Goal: Task Accomplishment & Management: Use online tool/utility

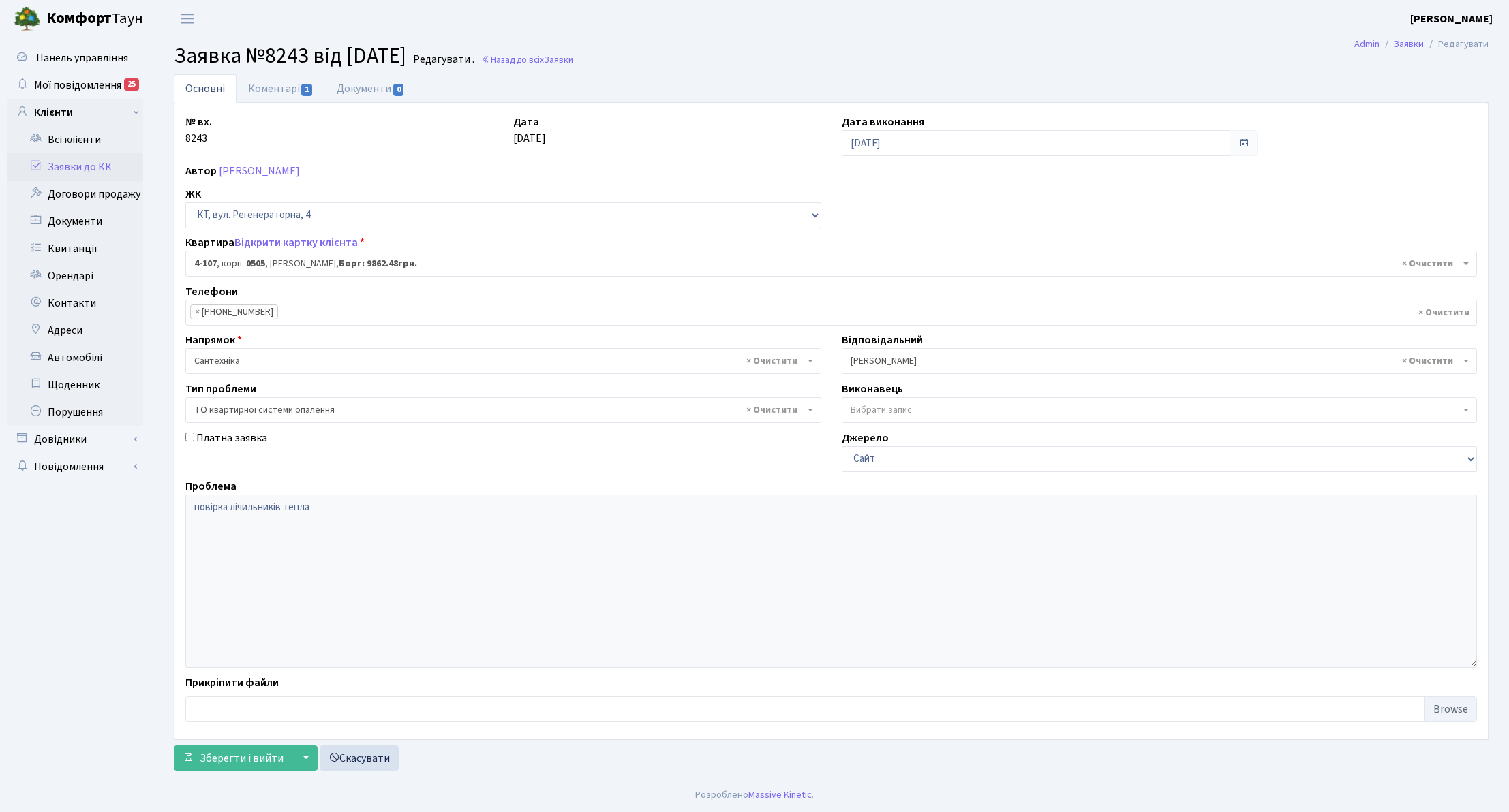
select select "1191"
select select "14"
click at [124, 167] on link "Заявки до КК" at bounding box center [75, 167] width 137 height 28
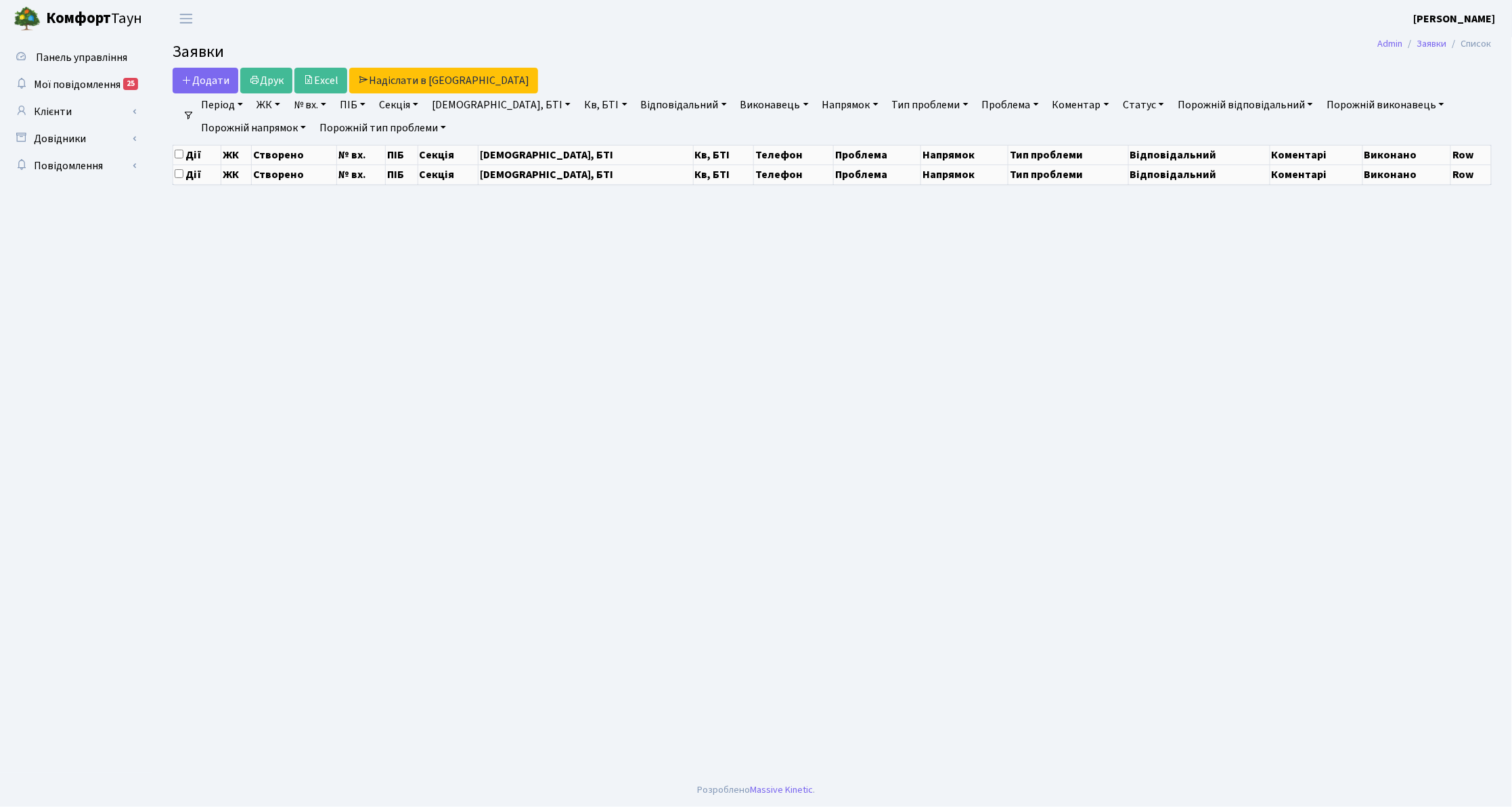
select select "25"
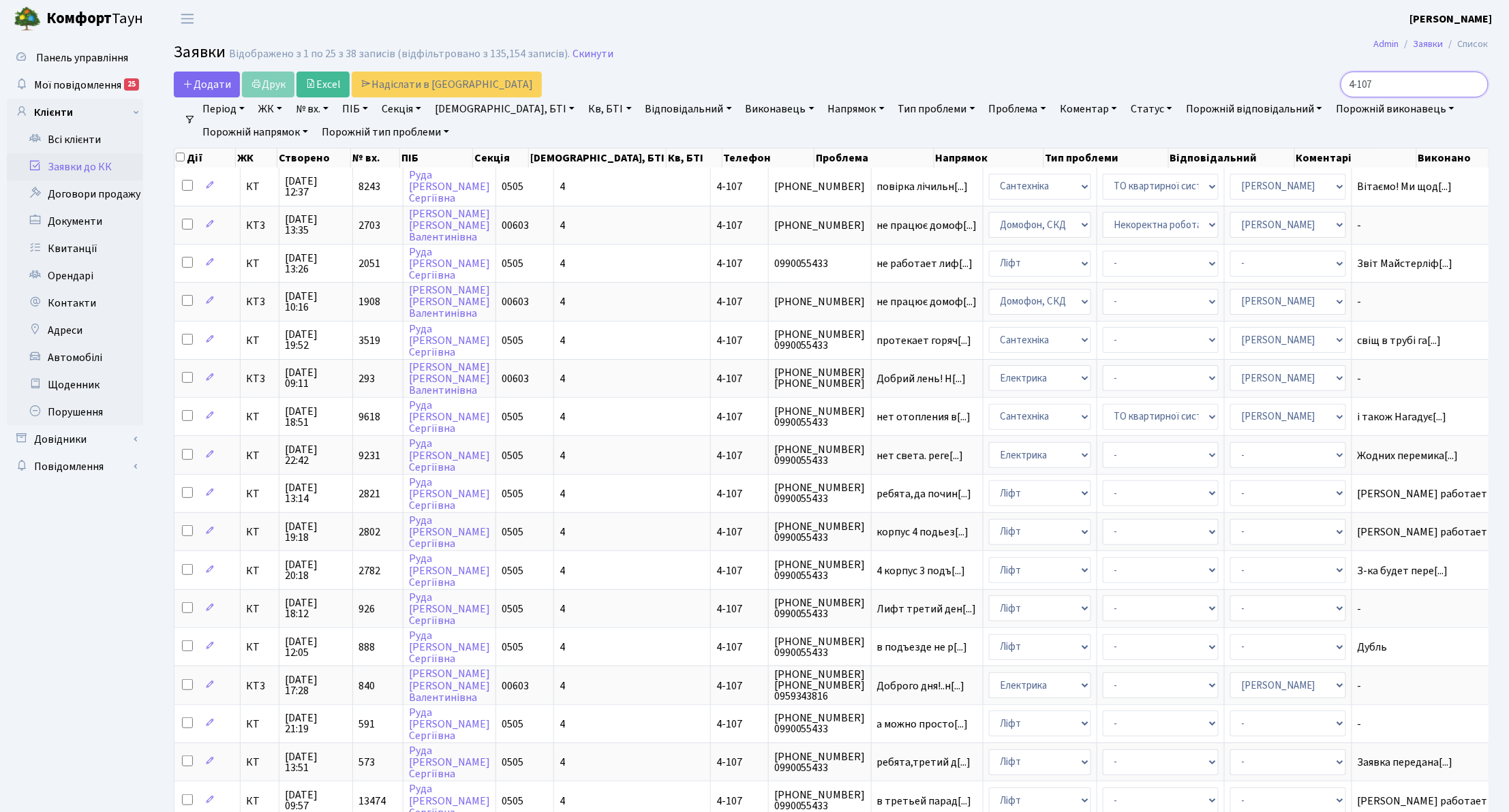
click at [1473, 83] on input "4-107" at bounding box center [1414, 84] width 148 height 26
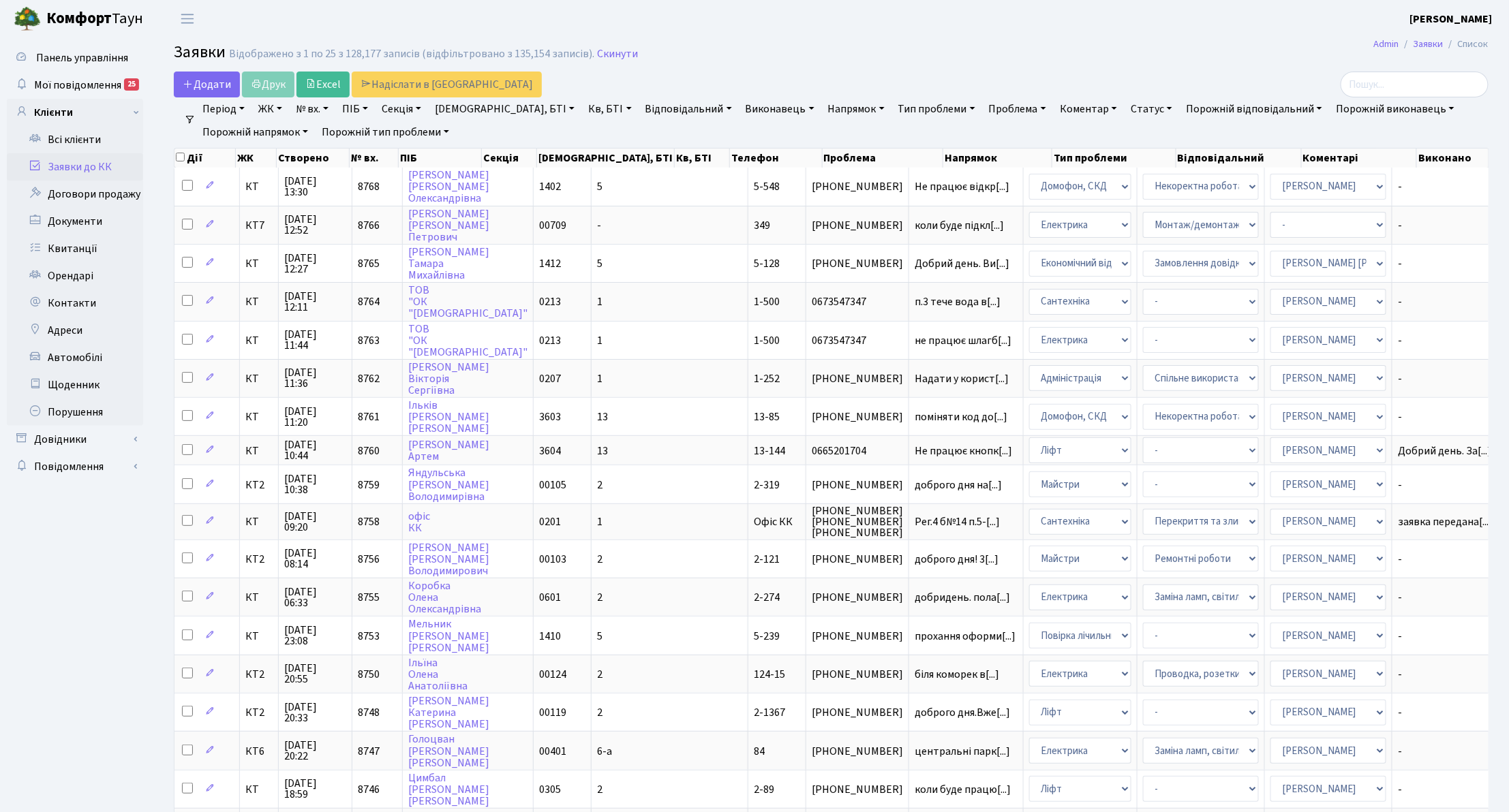
click at [122, 166] on link "Заявки до КК" at bounding box center [75, 167] width 137 height 28
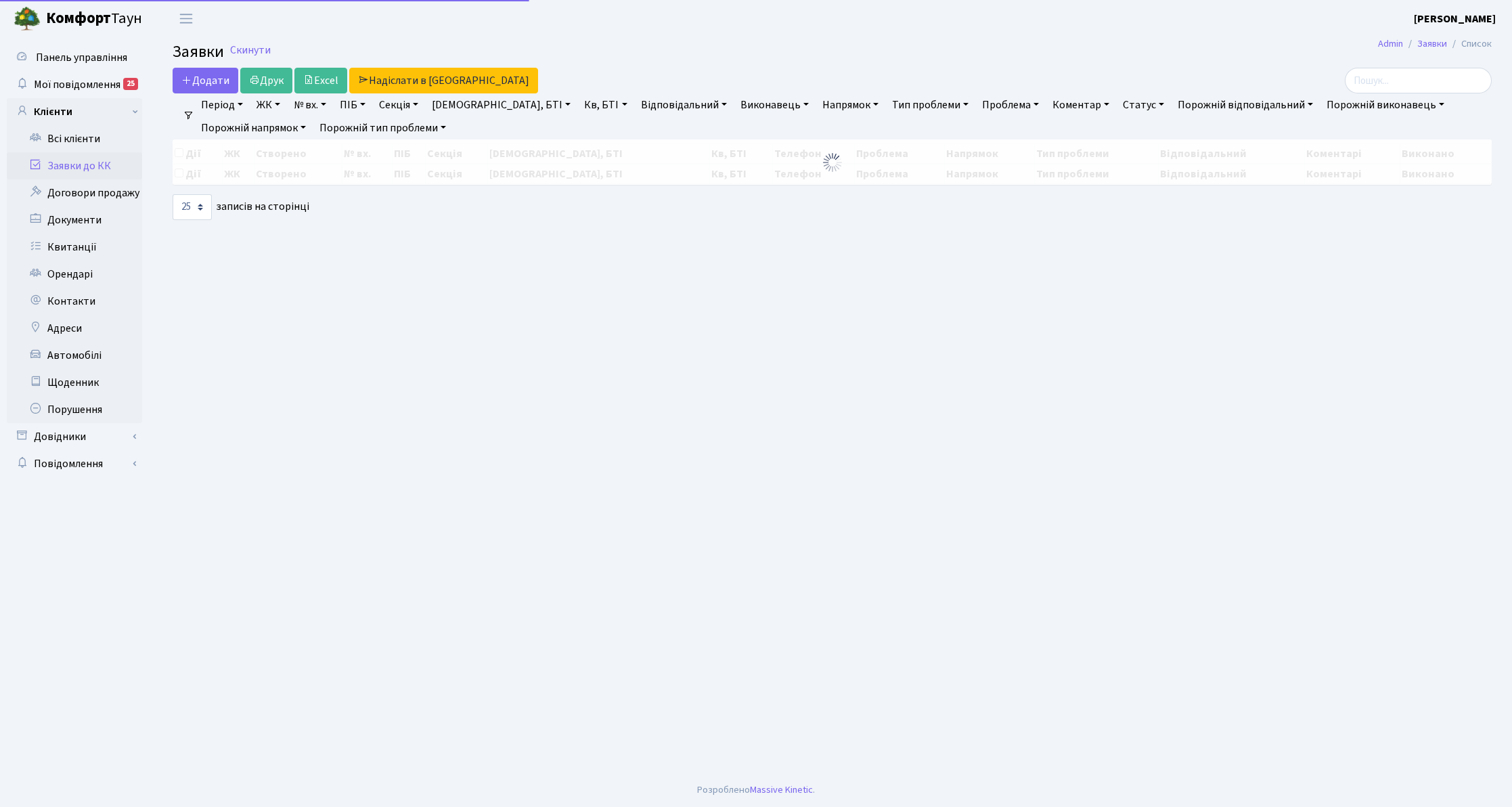
select select "25"
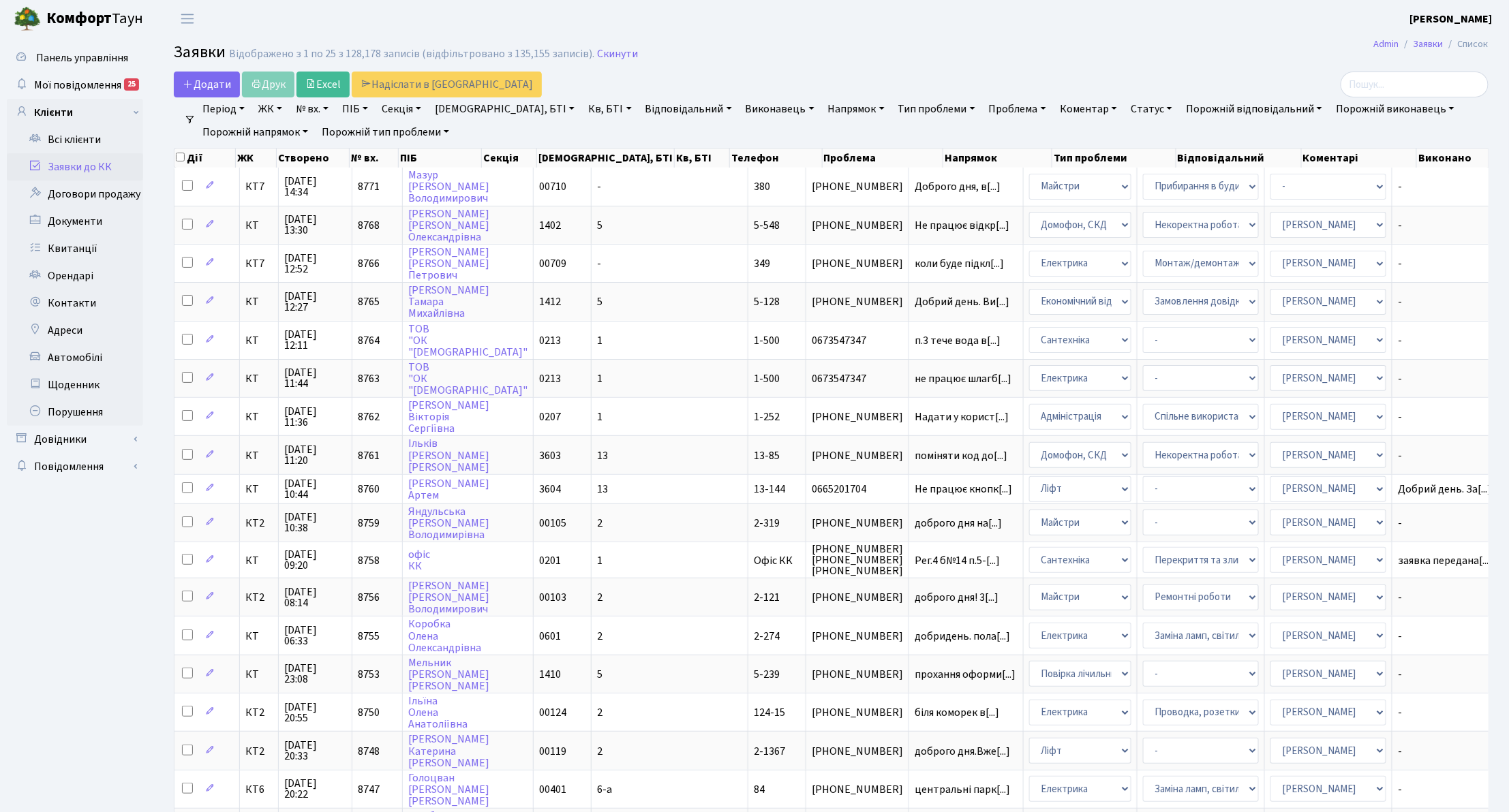
click at [99, 172] on link "Заявки до КК" at bounding box center [75, 167] width 137 height 28
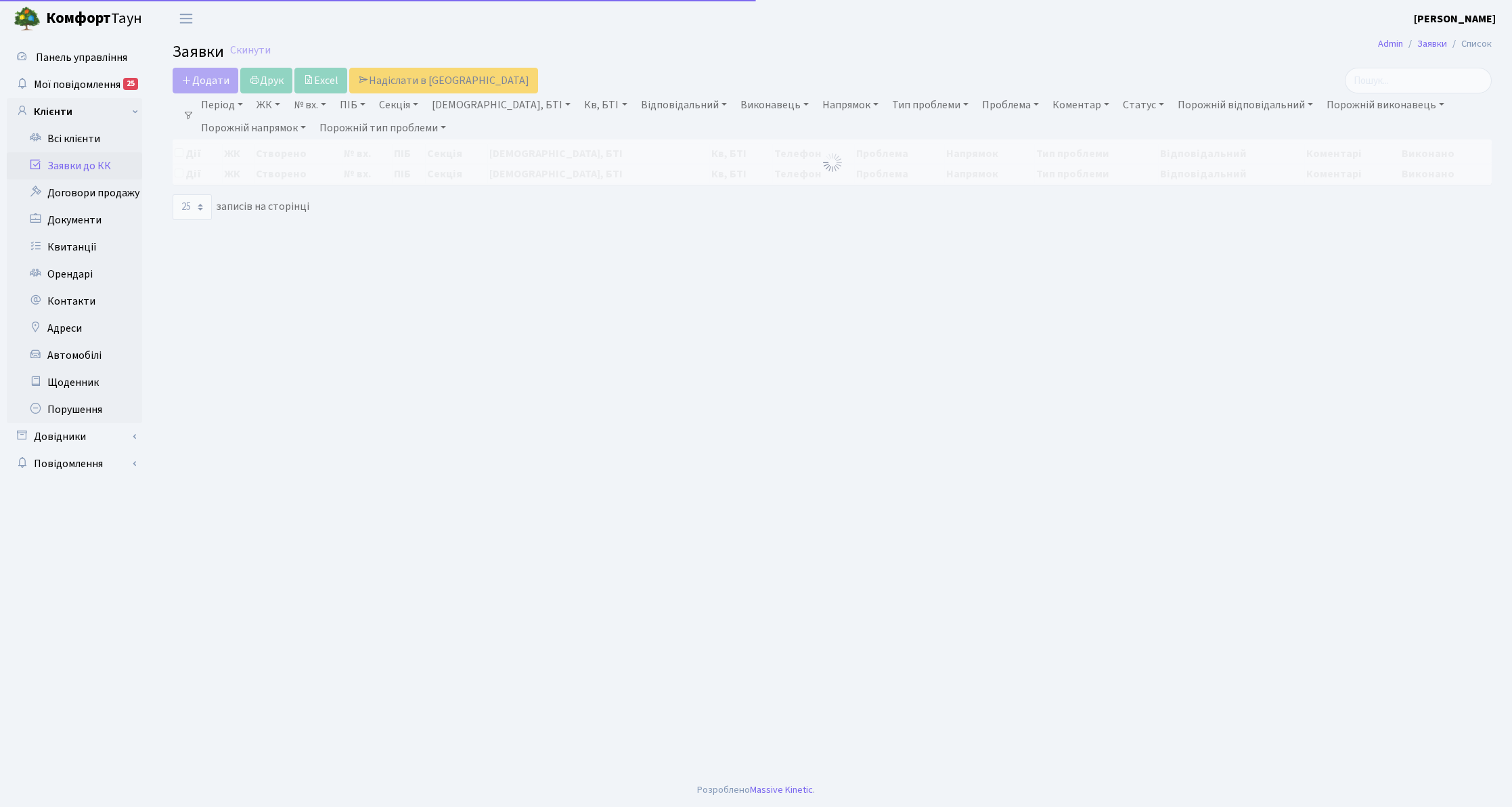
select select "25"
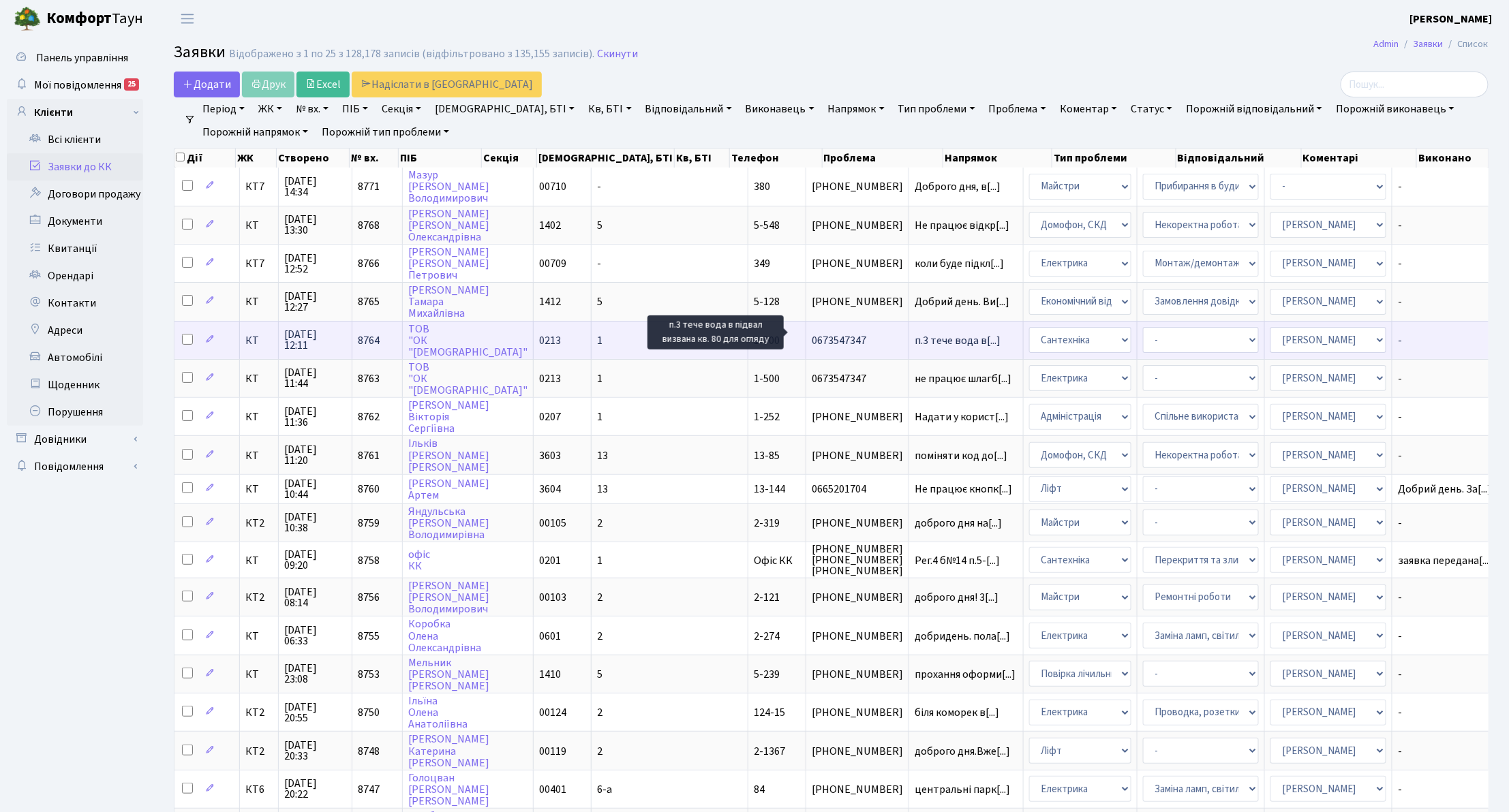
click at [915, 333] on span "п.3 тече вода в[...]" at bounding box center [957, 341] width 86 height 15
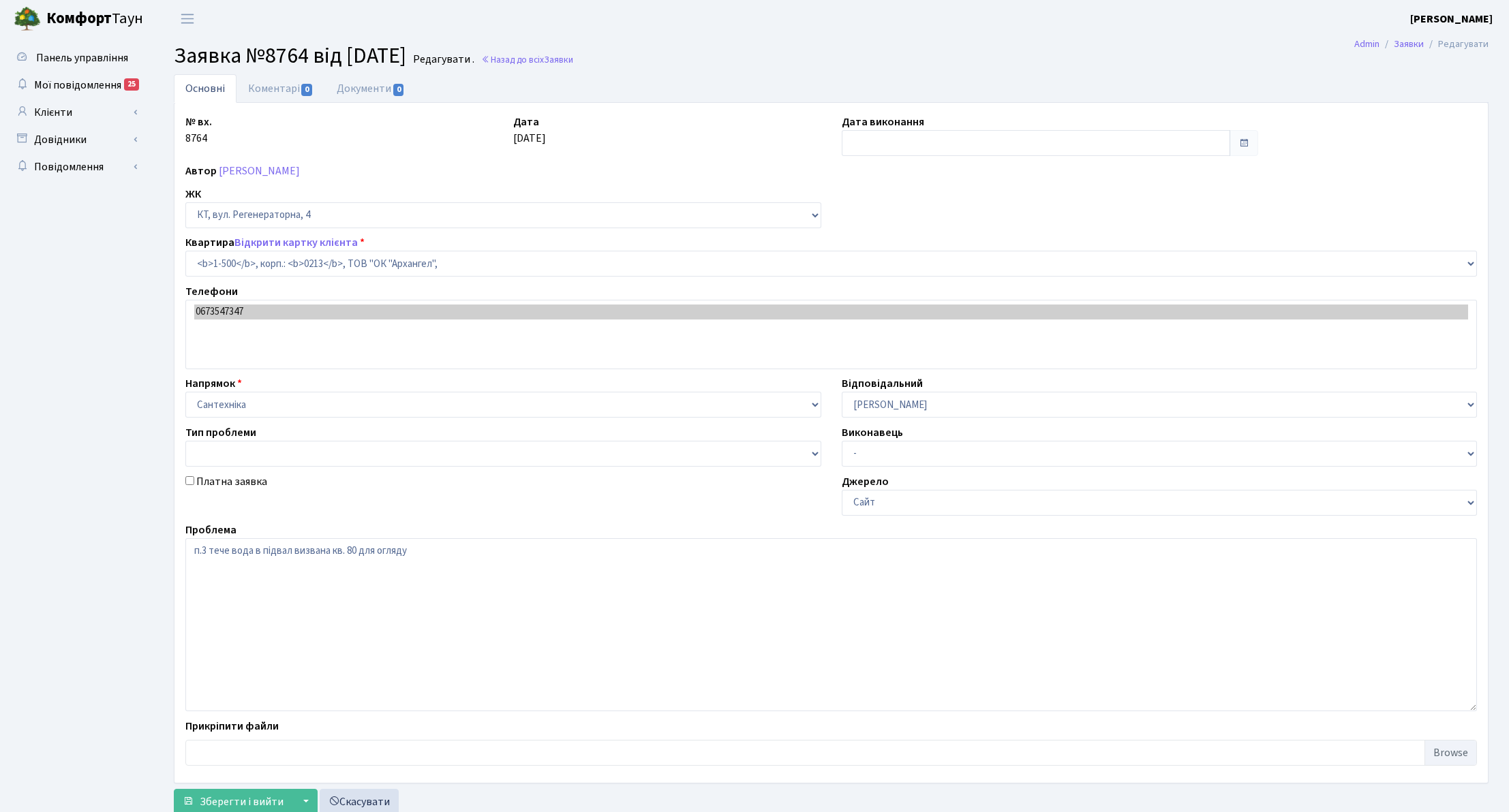
select select "16285"
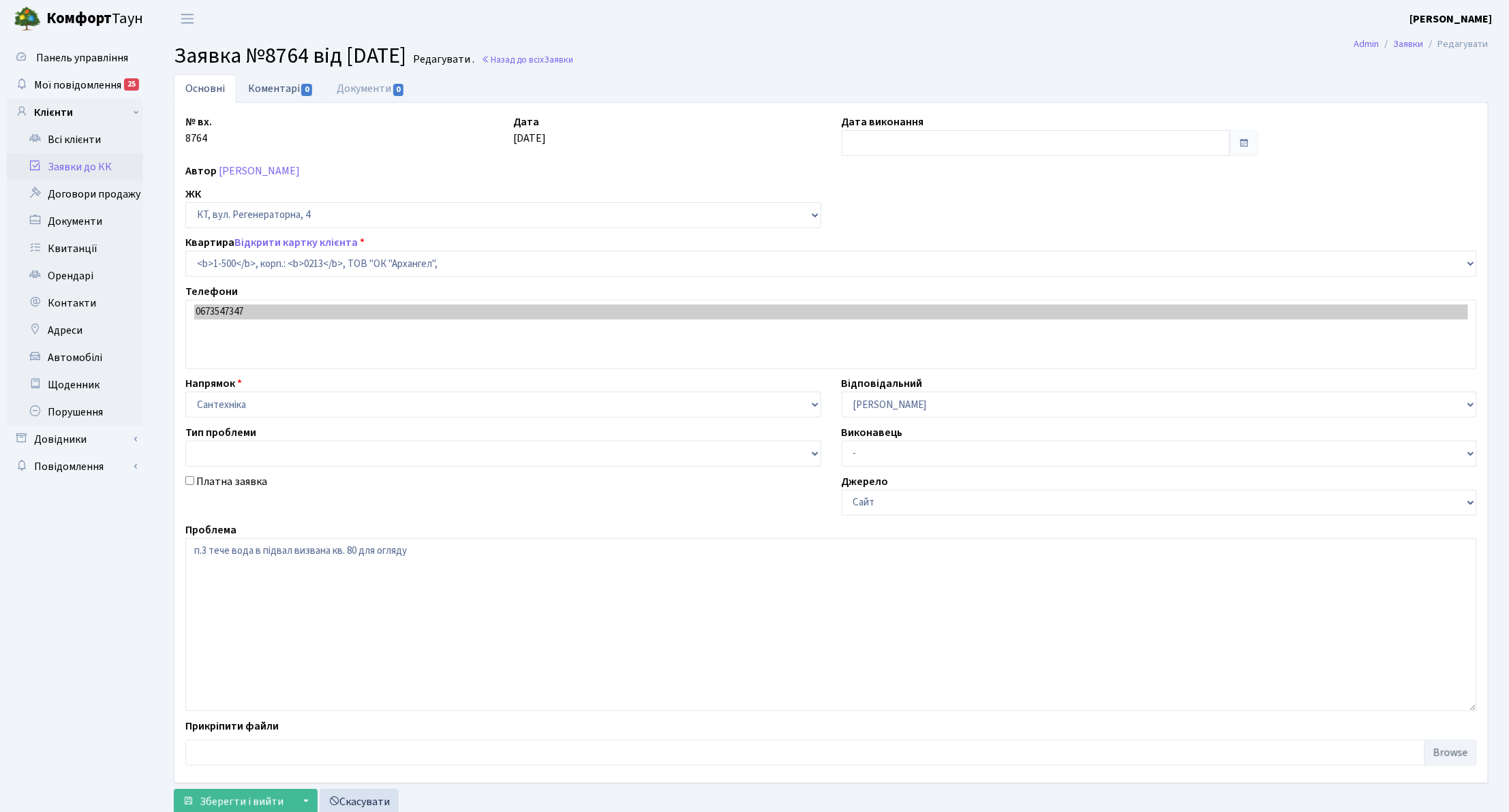
click at [281, 92] on link "Коментарі 0" at bounding box center [281, 88] width 88 height 28
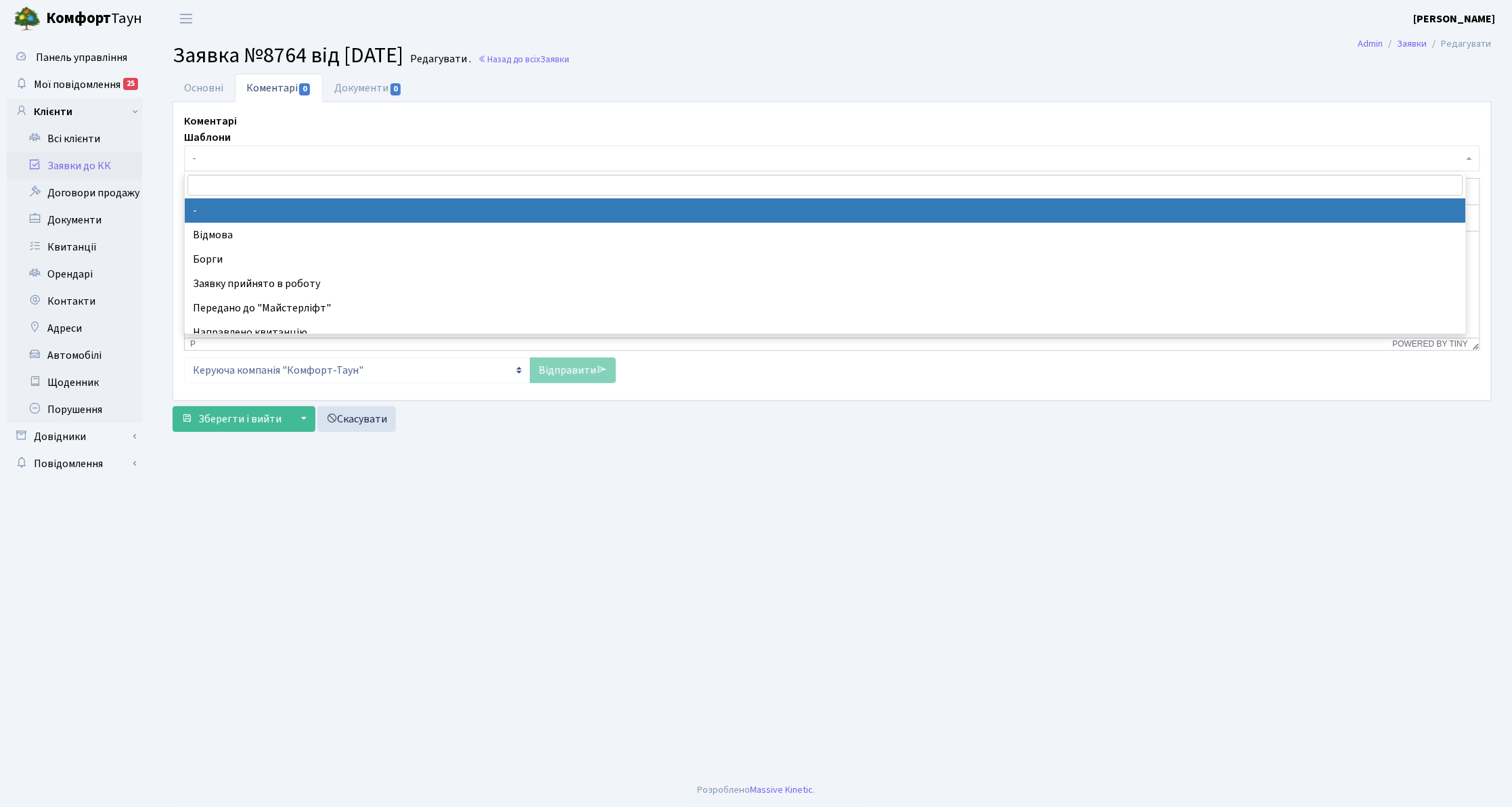
click at [285, 160] on span "-" at bounding box center [828, 158] width 1270 height 13
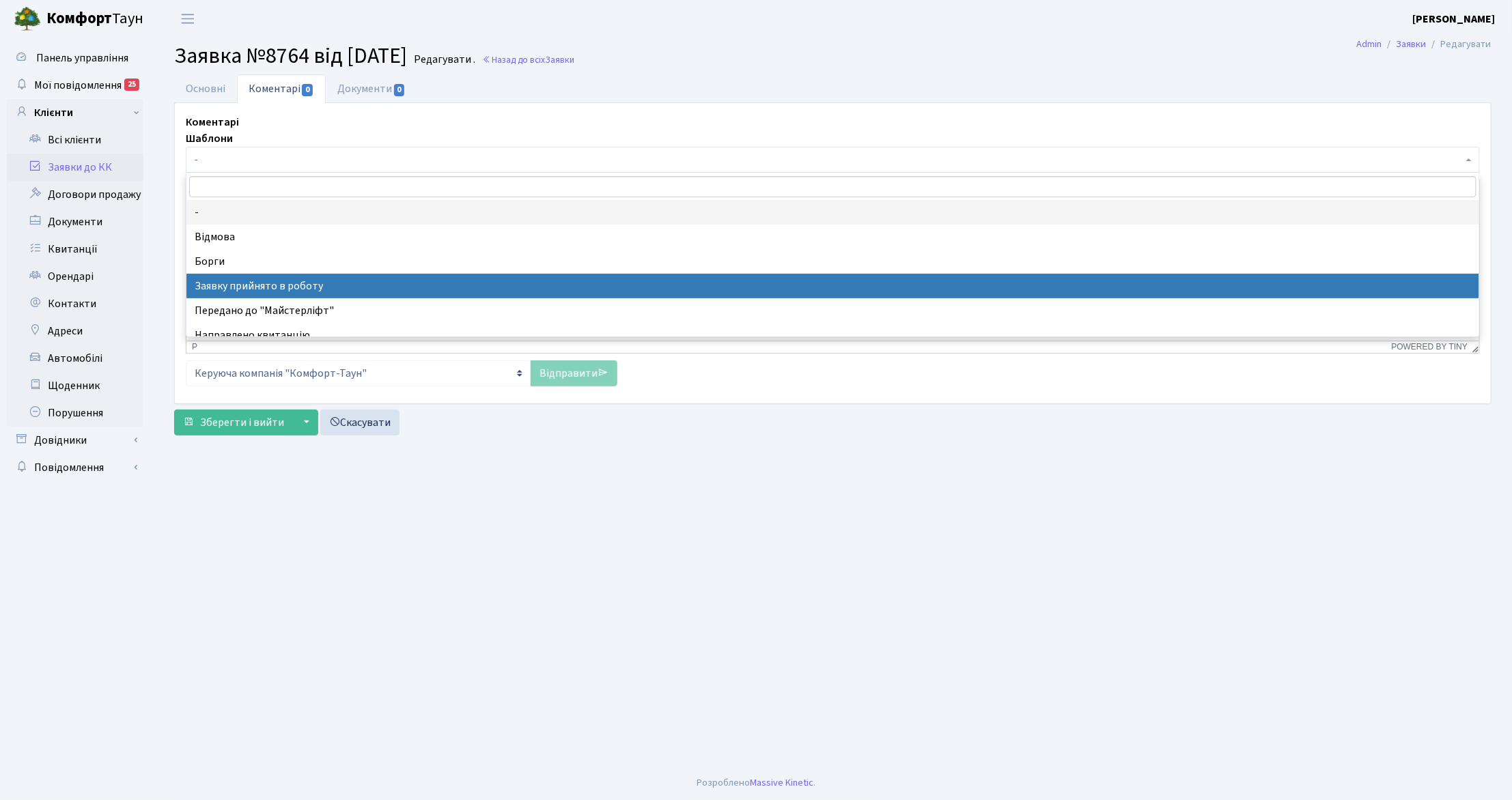
drag, startPoint x: 301, startPoint y: 284, endPoint x: 443, endPoint y: 346, distance: 154.9
select select "7"
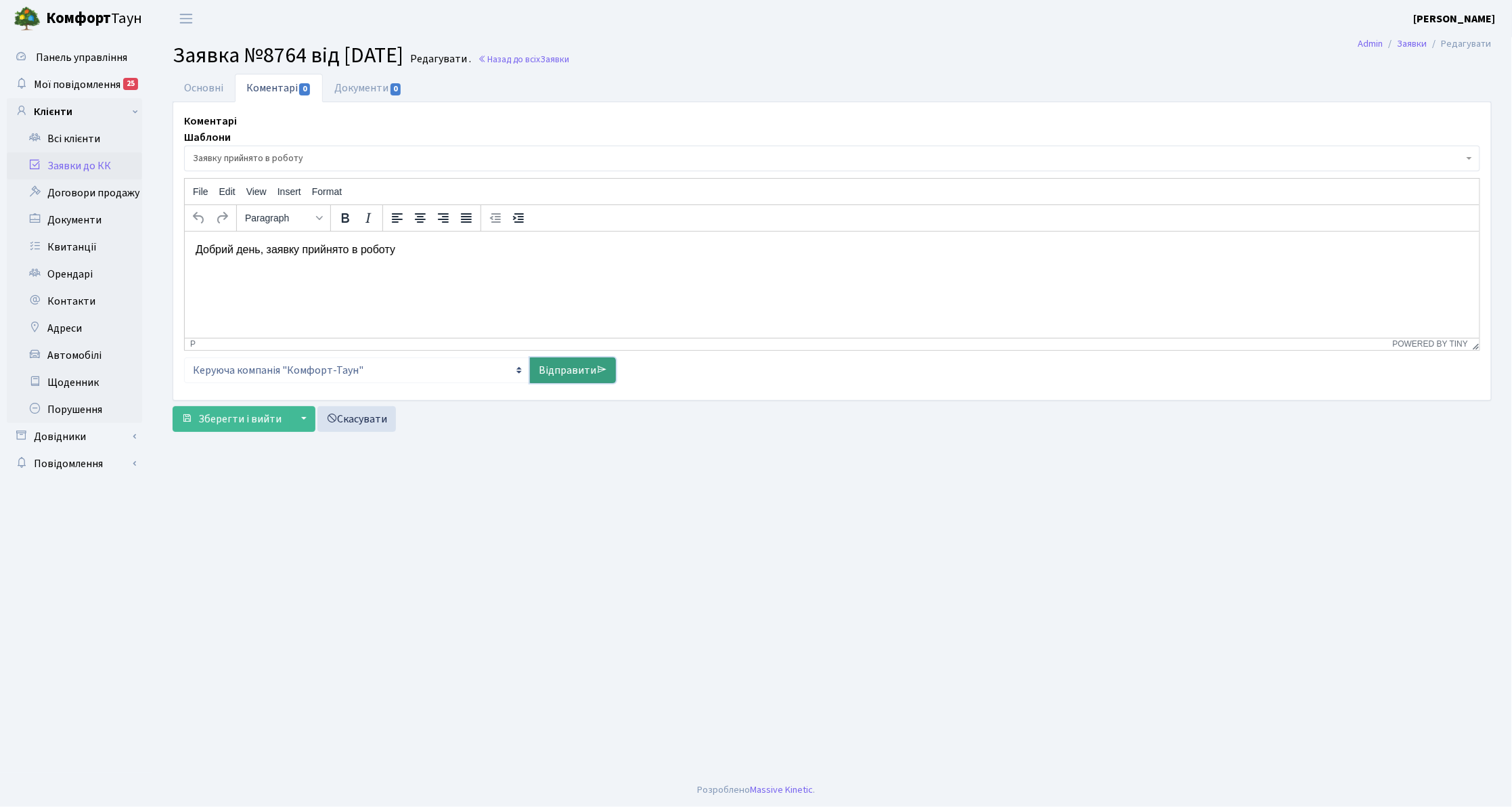
drag, startPoint x: 589, startPoint y: 370, endPoint x: 365, endPoint y: 335, distance: 226.7
click at [588, 370] on link "Відправити" at bounding box center [573, 370] width 86 height 26
select select
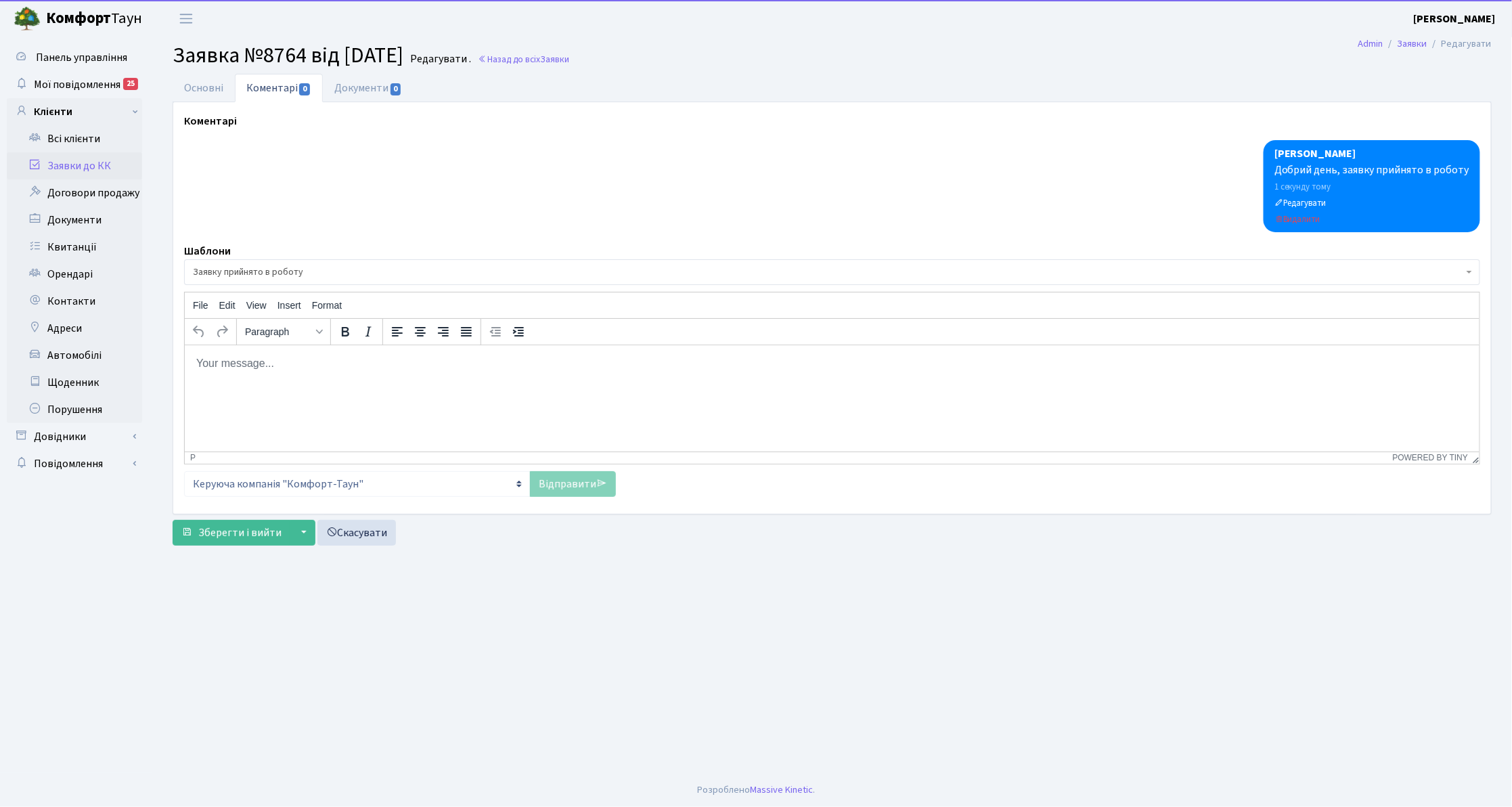
click at [107, 166] on link "Заявки до КК" at bounding box center [75, 166] width 136 height 27
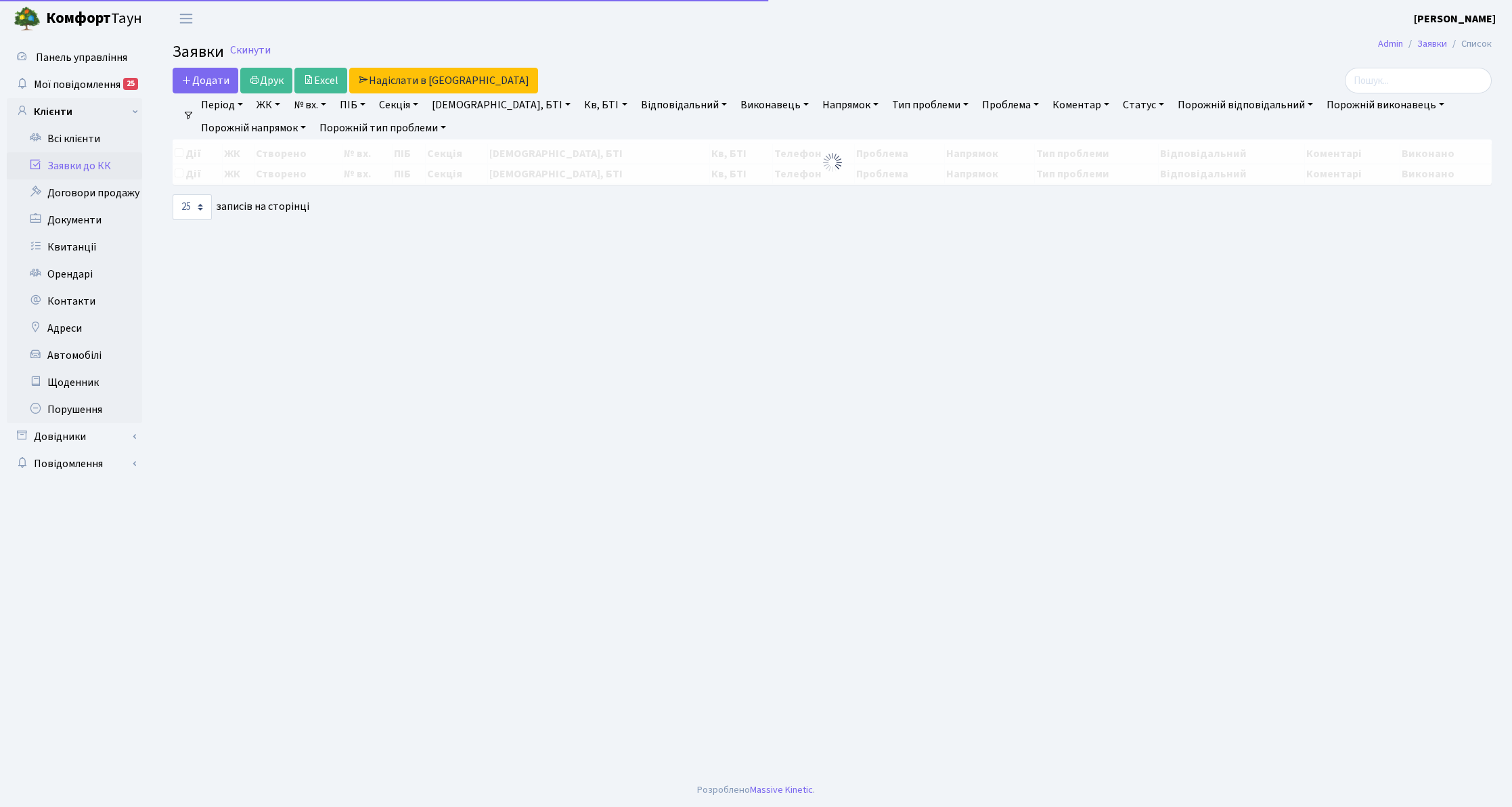
select select "25"
